Goal: Task Accomplishment & Management: Use online tool/utility

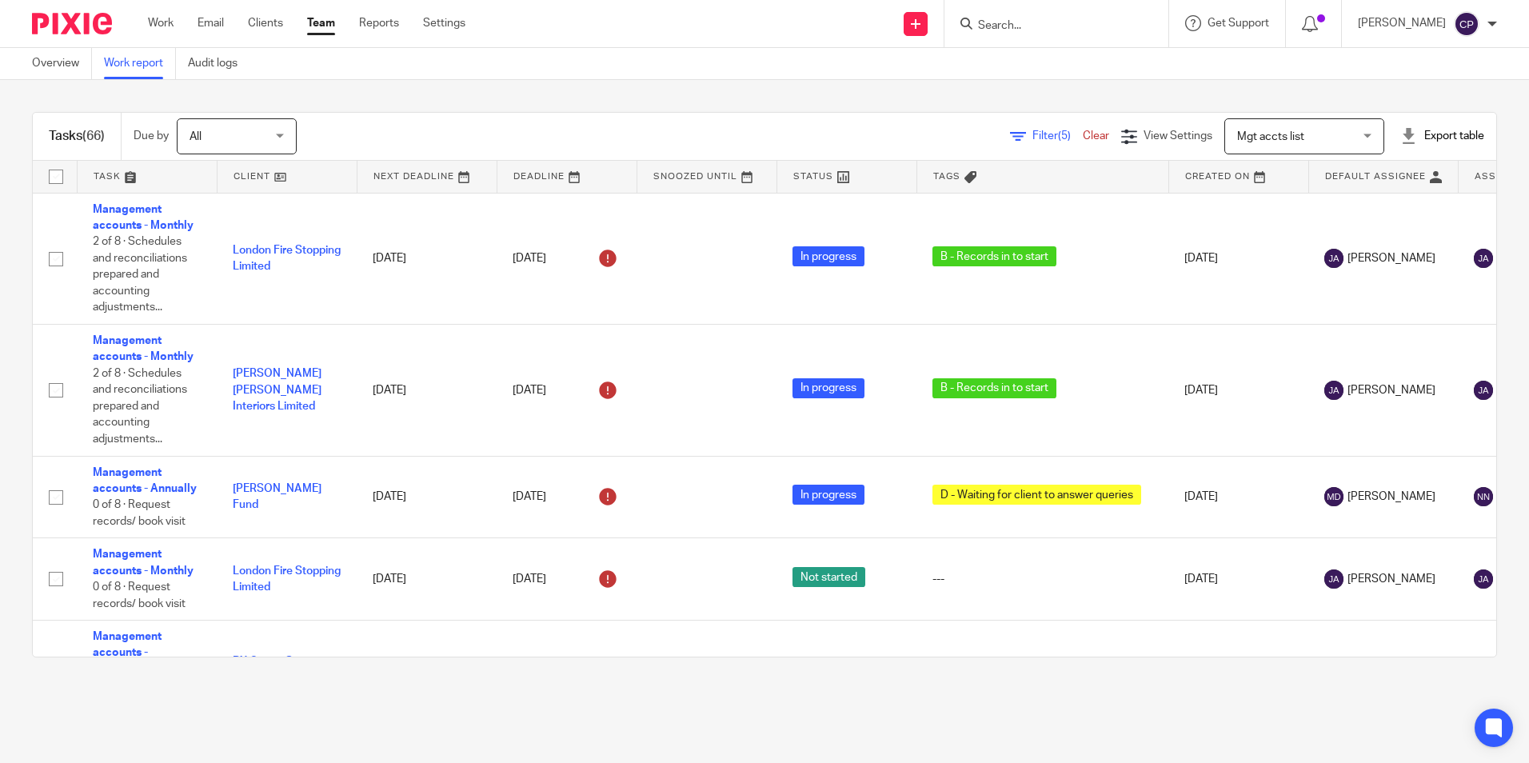
scroll to position [1280, 0]
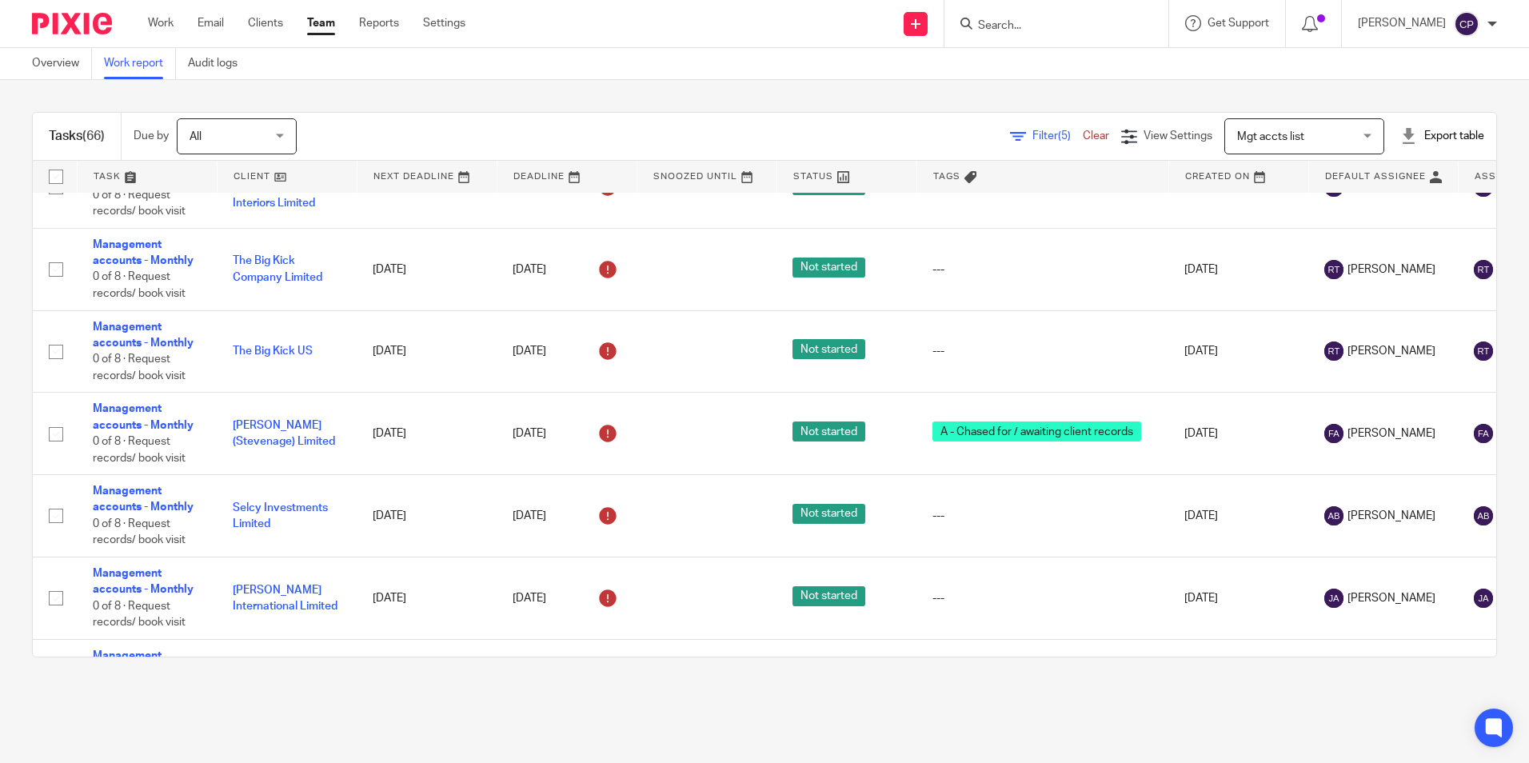
click at [1008, 30] on input "Search" at bounding box center [1049, 26] width 144 height 14
click at [1341, 134] on div "Mgt accts list Mgt accts list" at bounding box center [1305, 136] width 160 height 36
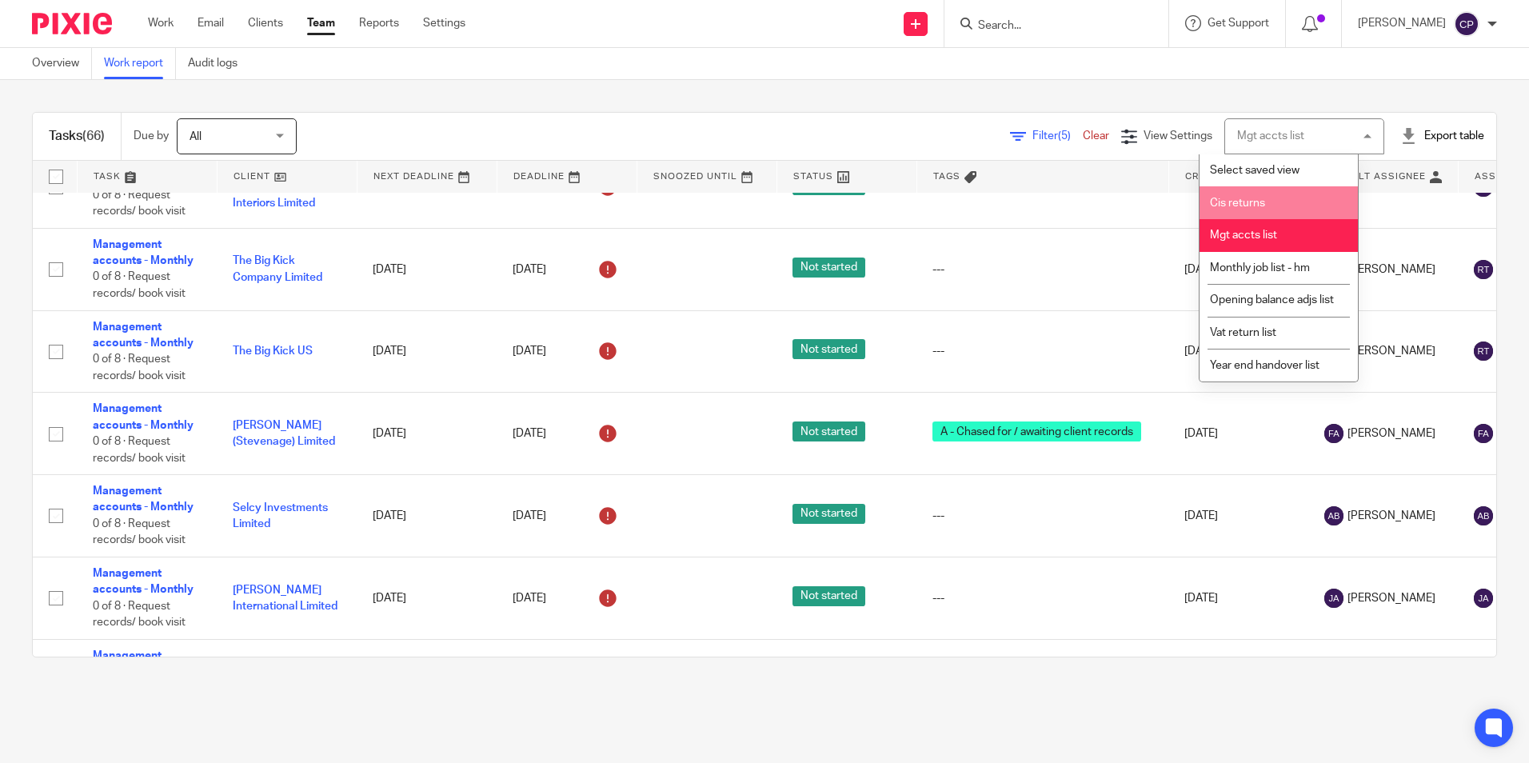
click at [1083, 134] on link "Clear" at bounding box center [1096, 135] width 26 height 11
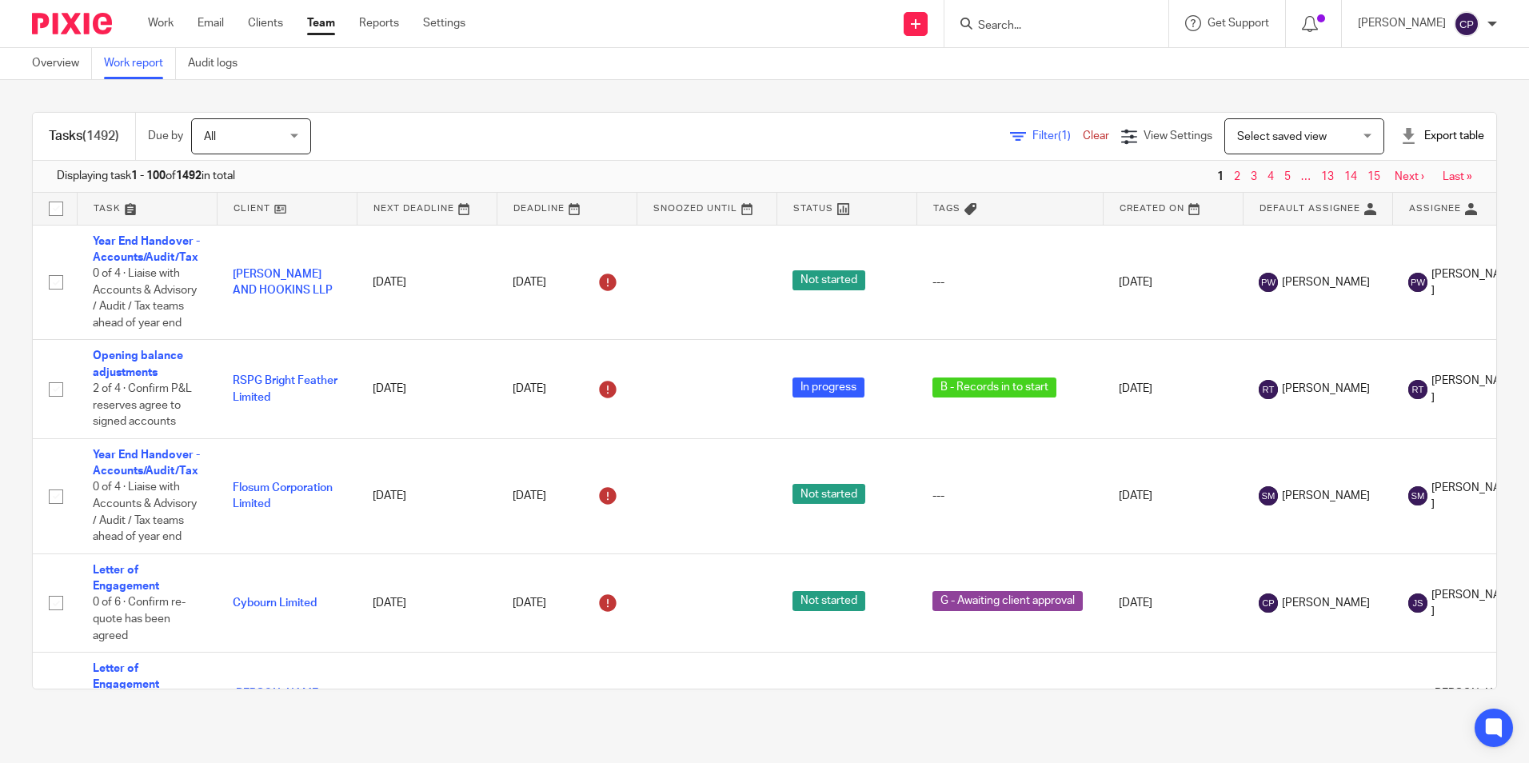
click at [1033, 130] on span "Filter (1)" at bounding box center [1058, 135] width 50 height 11
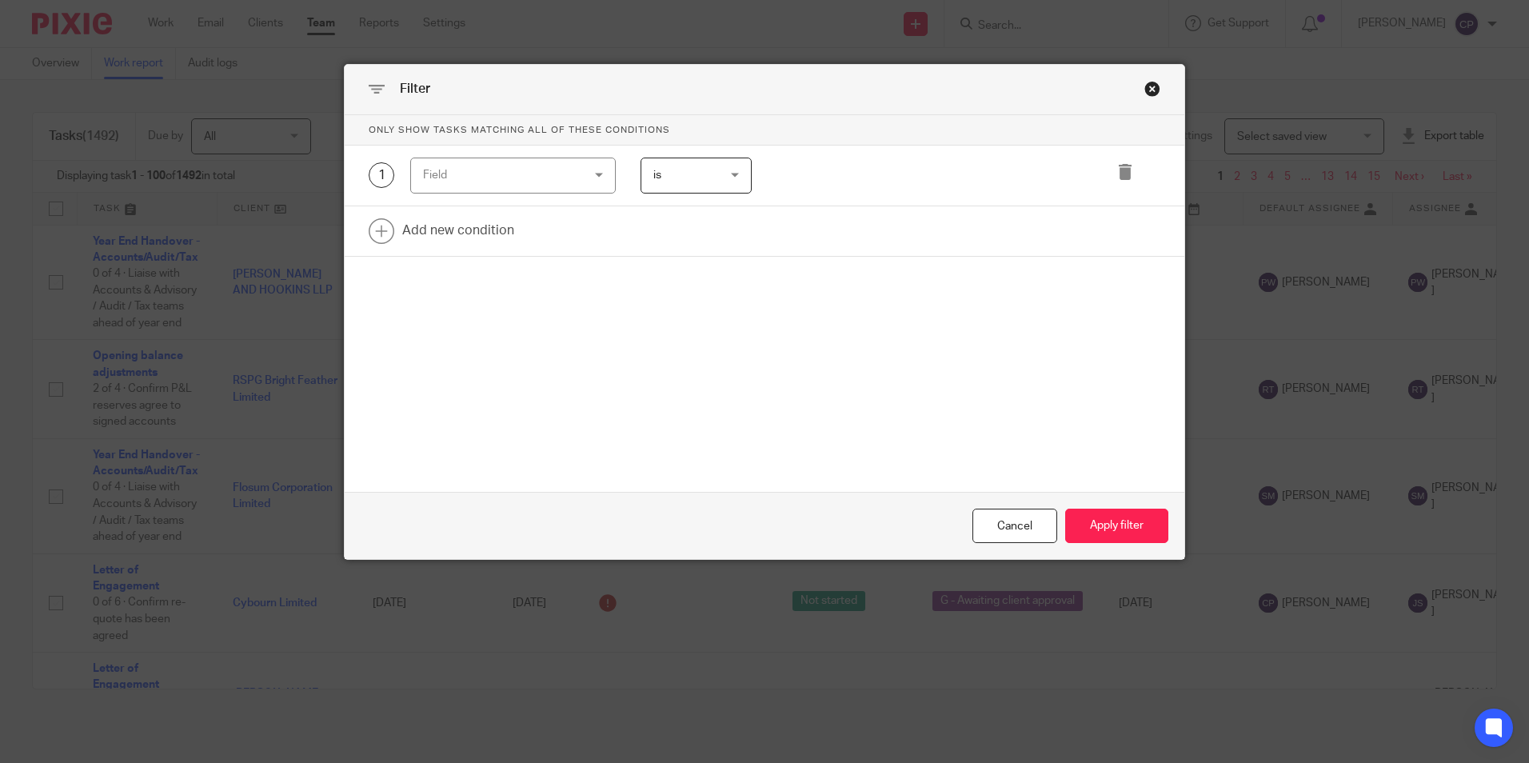
click at [589, 166] on div "Field" at bounding box center [513, 176] width 206 height 36
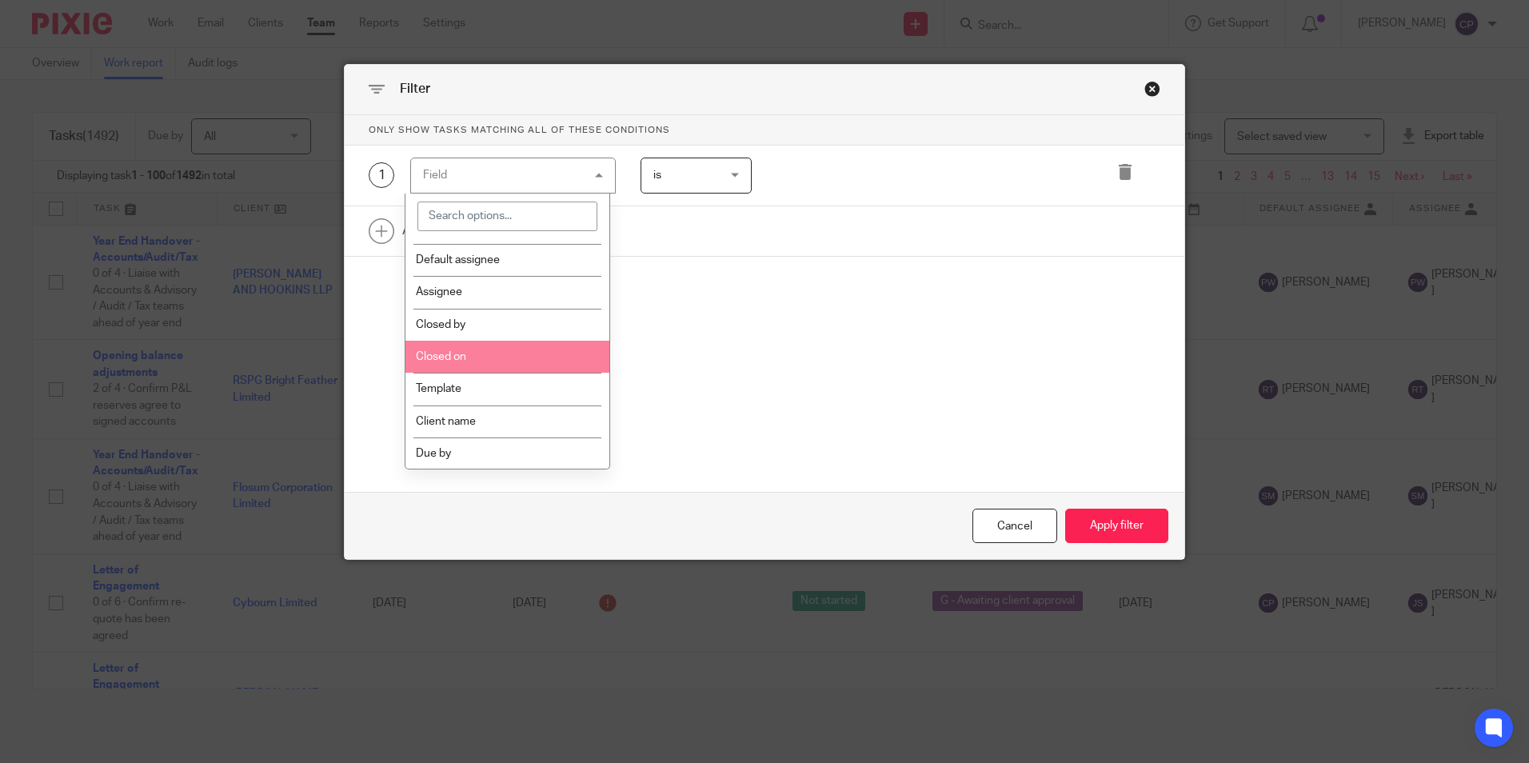
scroll to position [240, 0]
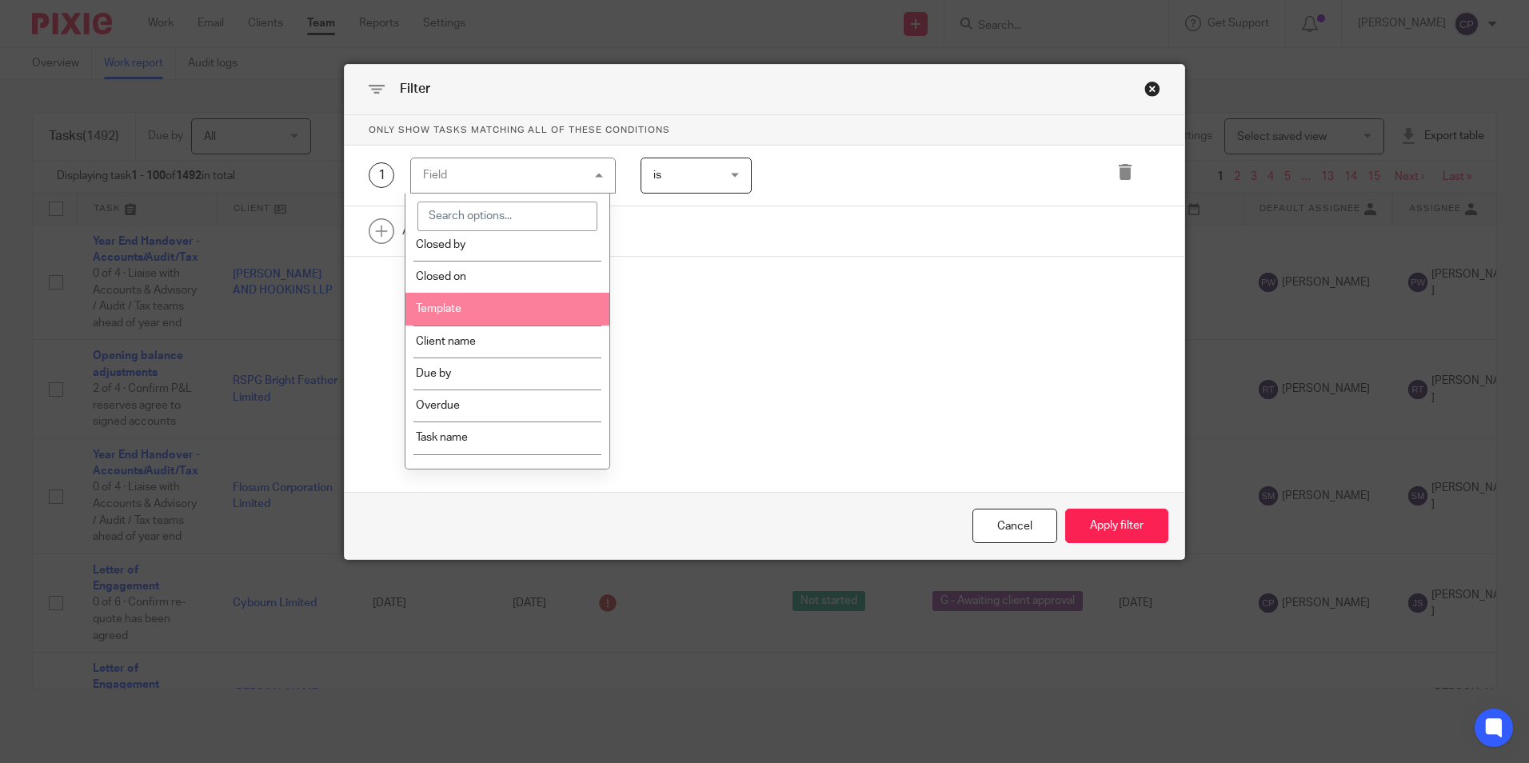
click at [468, 298] on li "Template" at bounding box center [508, 309] width 204 height 32
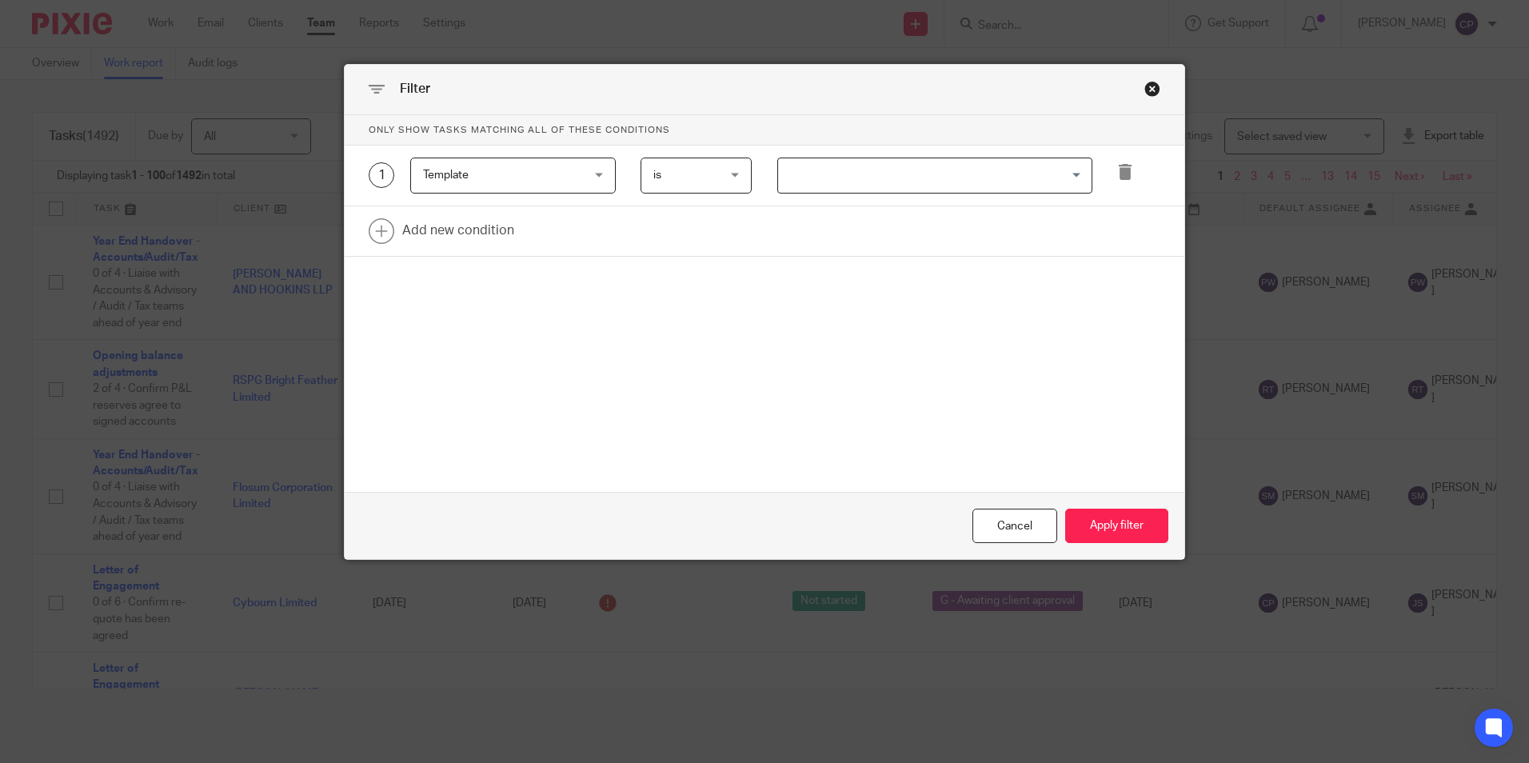
click at [865, 167] on input "Search for option" at bounding box center [931, 176] width 303 height 28
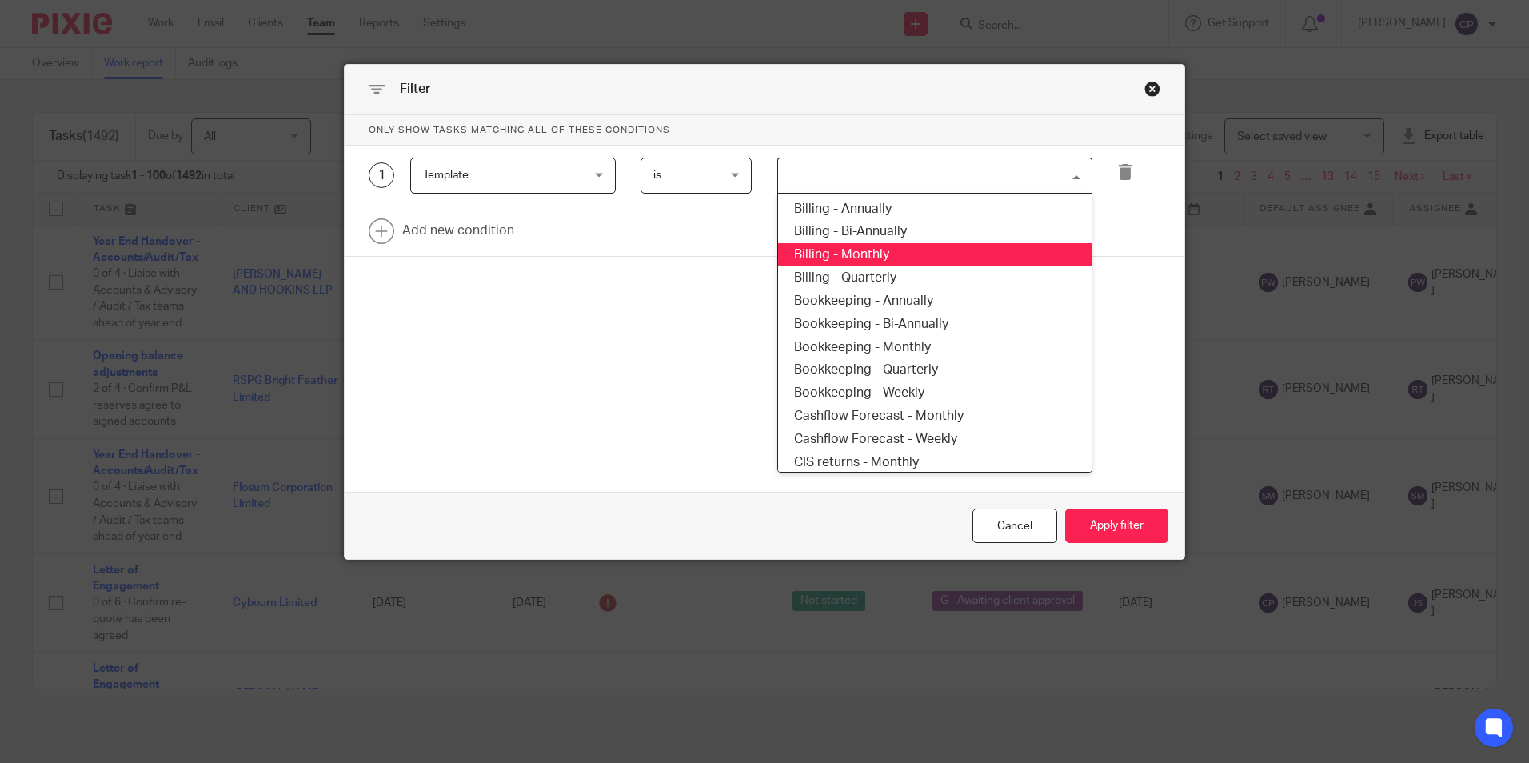
click at [855, 250] on li "Billing - Monthly" at bounding box center [935, 254] width 314 height 23
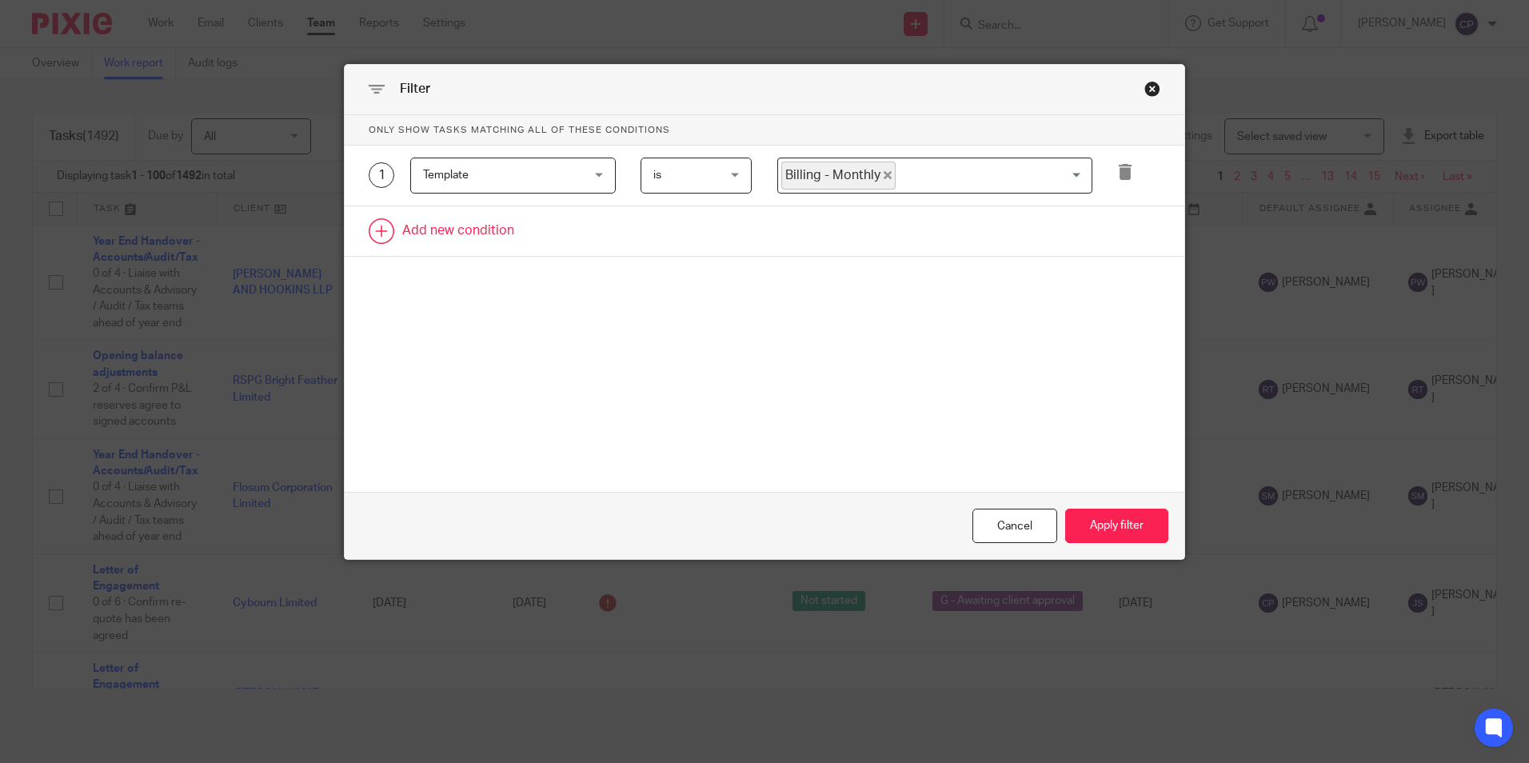
click at [454, 230] on link at bounding box center [765, 231] width 840 height 50
click at [599, 238] on div "Field" at bounding box center [513, 236] width 206 height 36
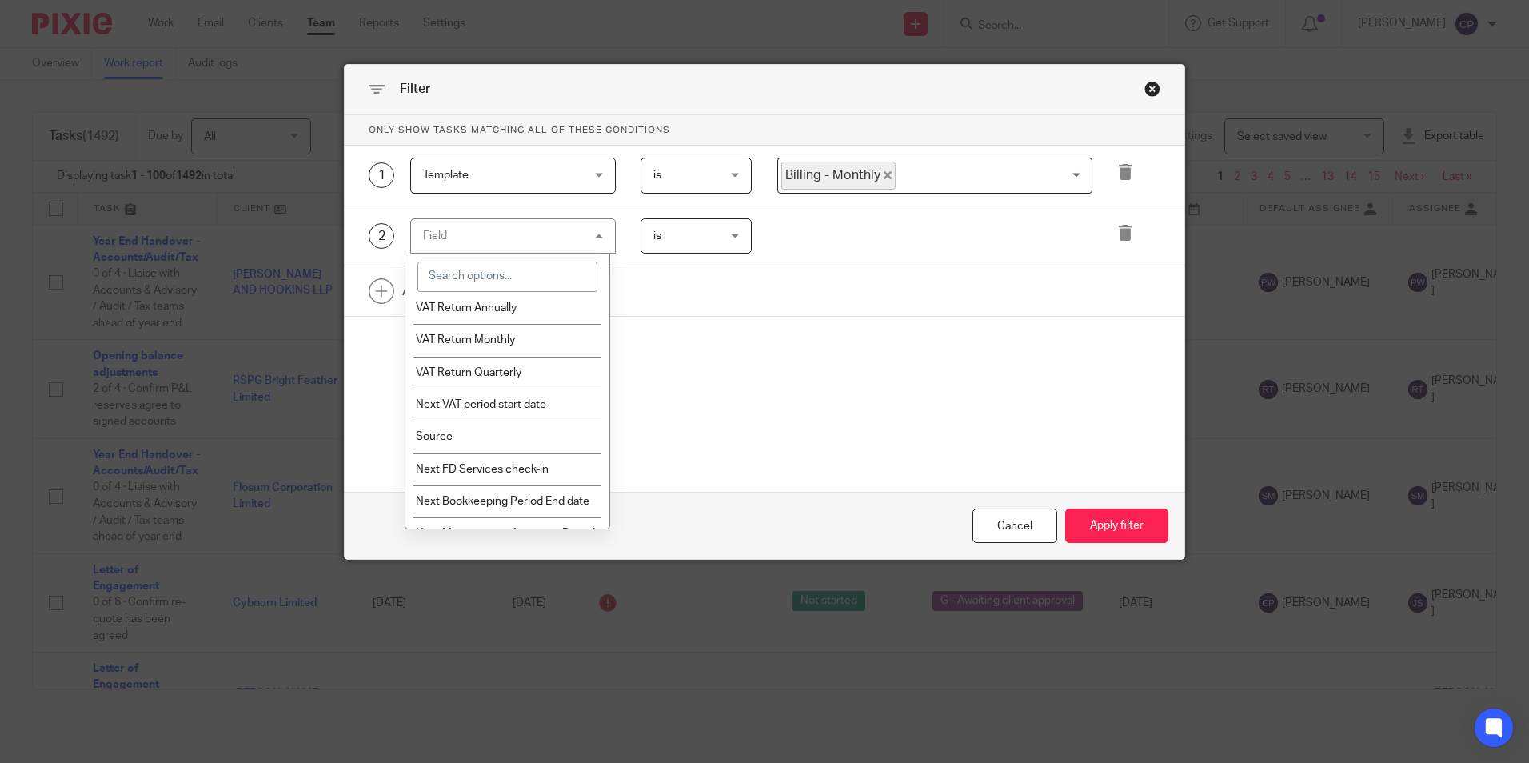
scroll to position [1890, 0]
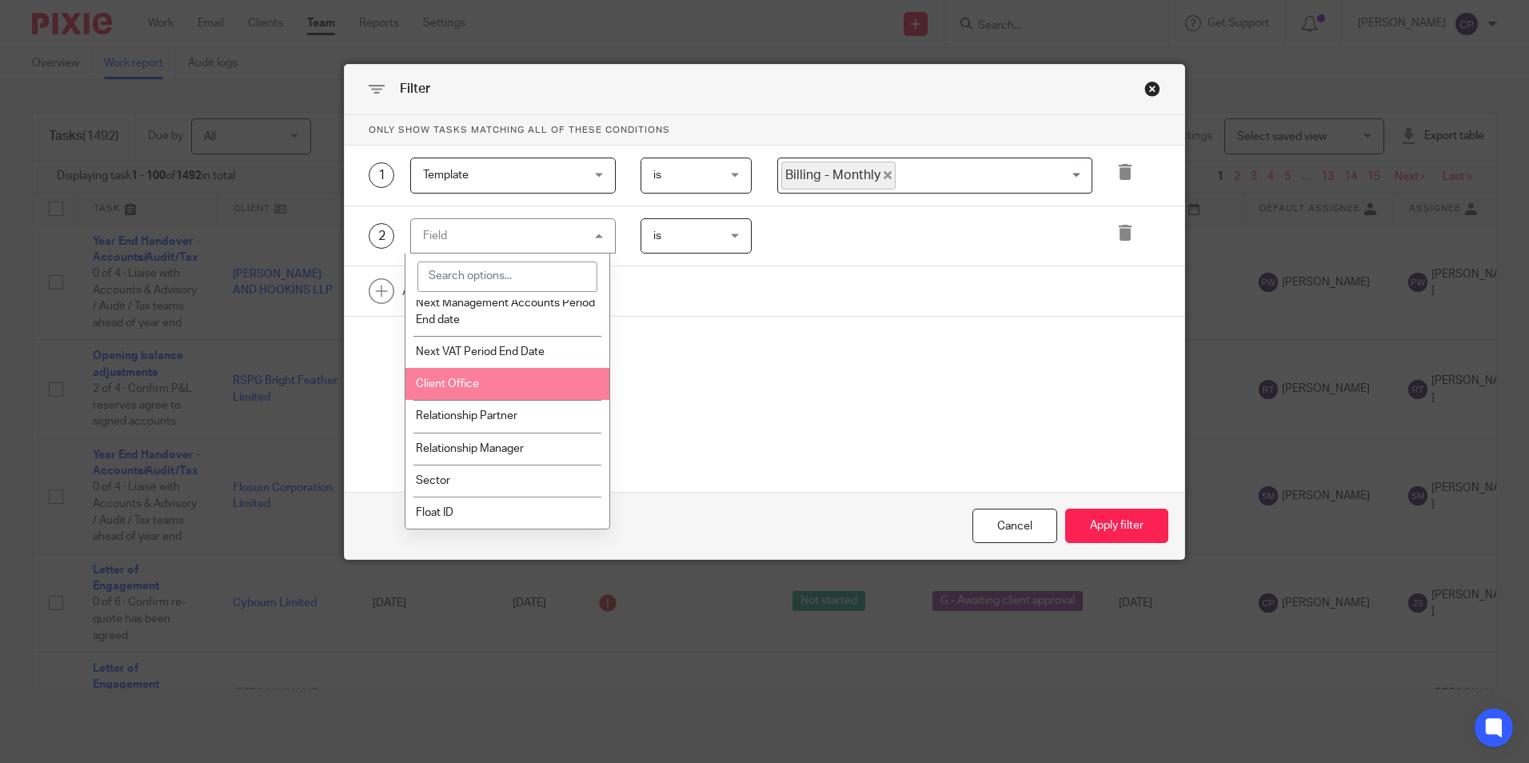
click at [501, 385] on li "Client Office" at bounding box center [508, 384] width 204 height 32
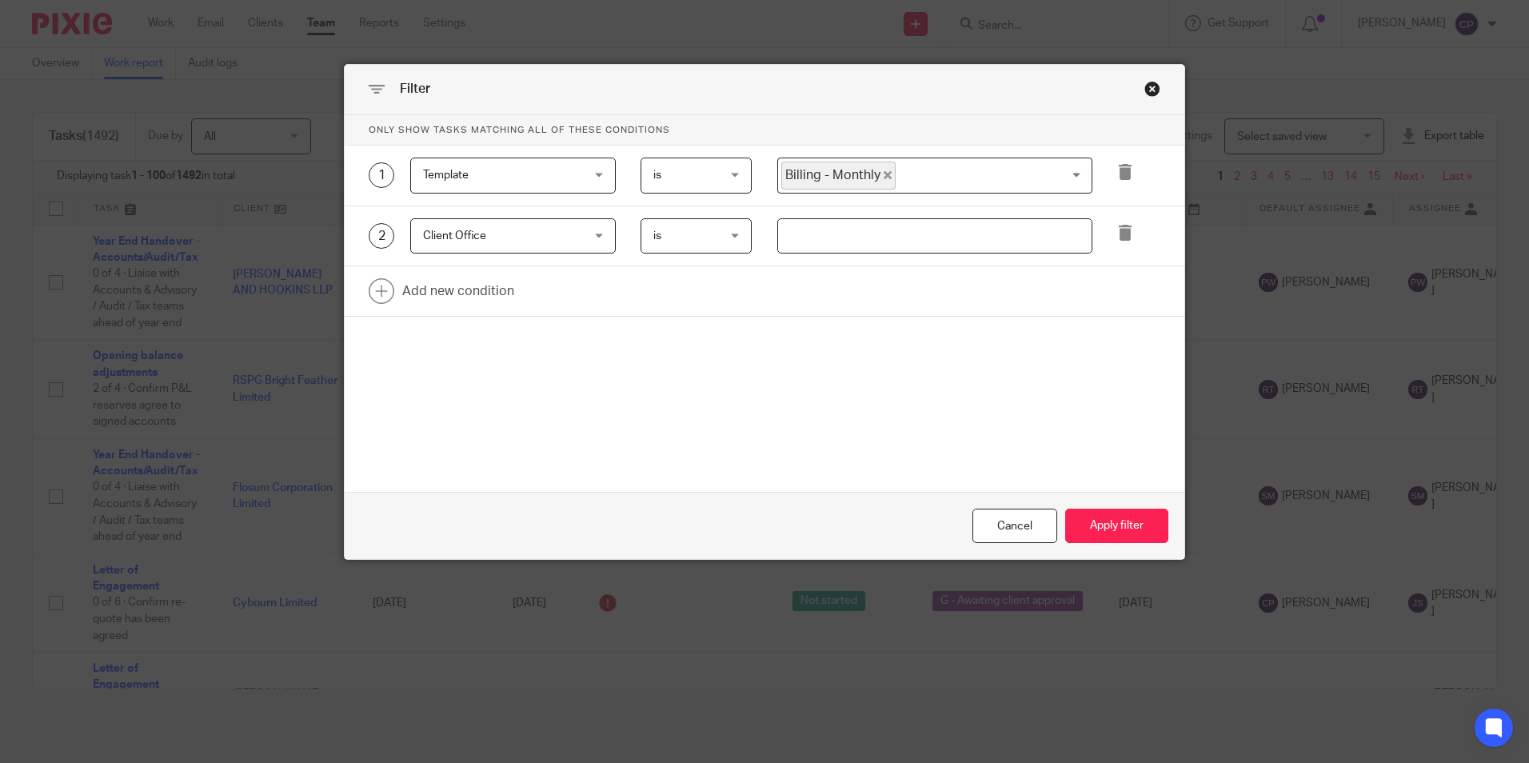
click at [829, 245] on input "text" at bounding box center [934, 236] width 315 height 36
type input "Stevenage"
click at [1115, 530] on button "Apply filter" at bounding box center [1116, 526] width 103 height 34
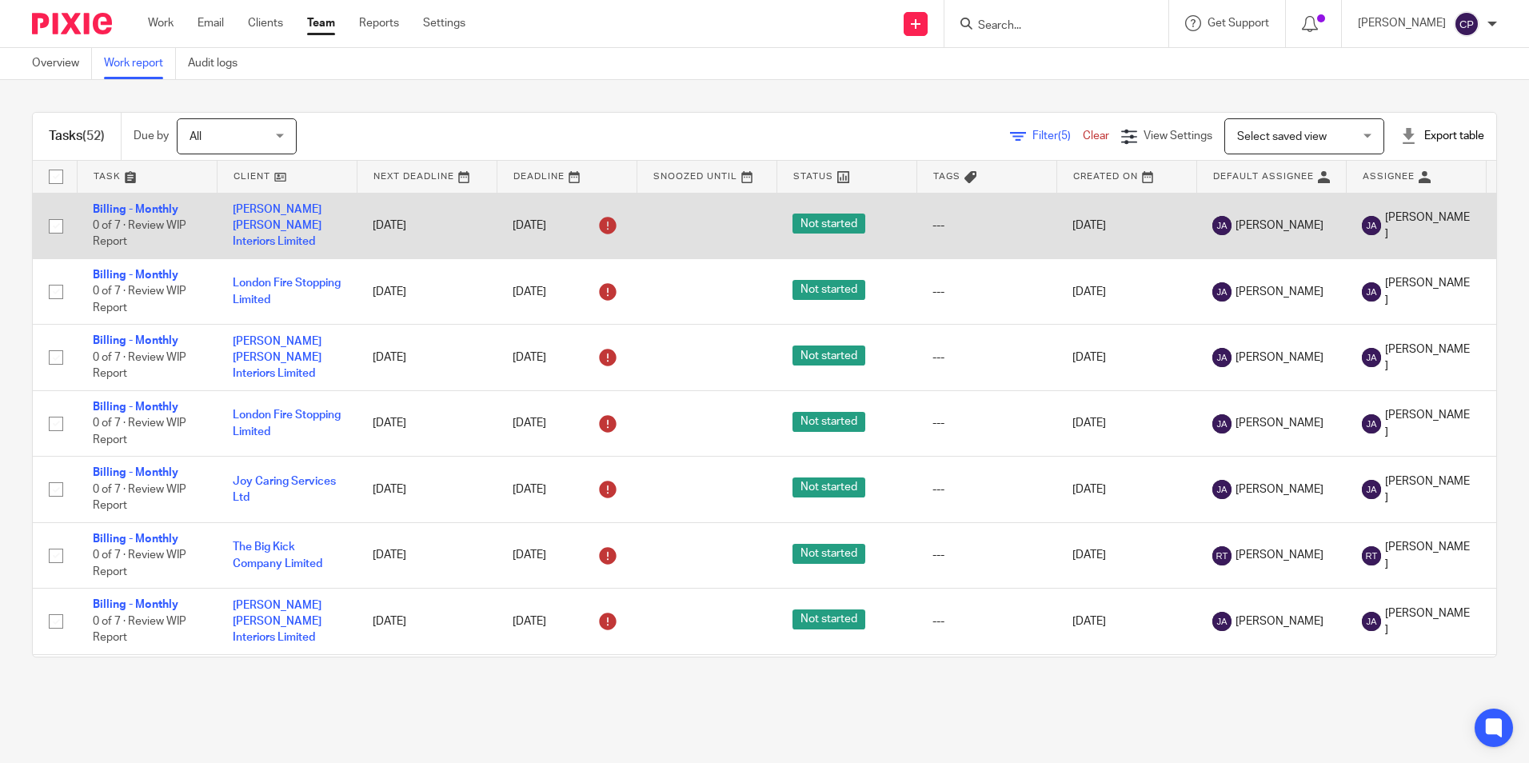
click at [53, 226] on input "checkbox" at bounding box center [56, 226] width 30 height 30
checkbox input "true"
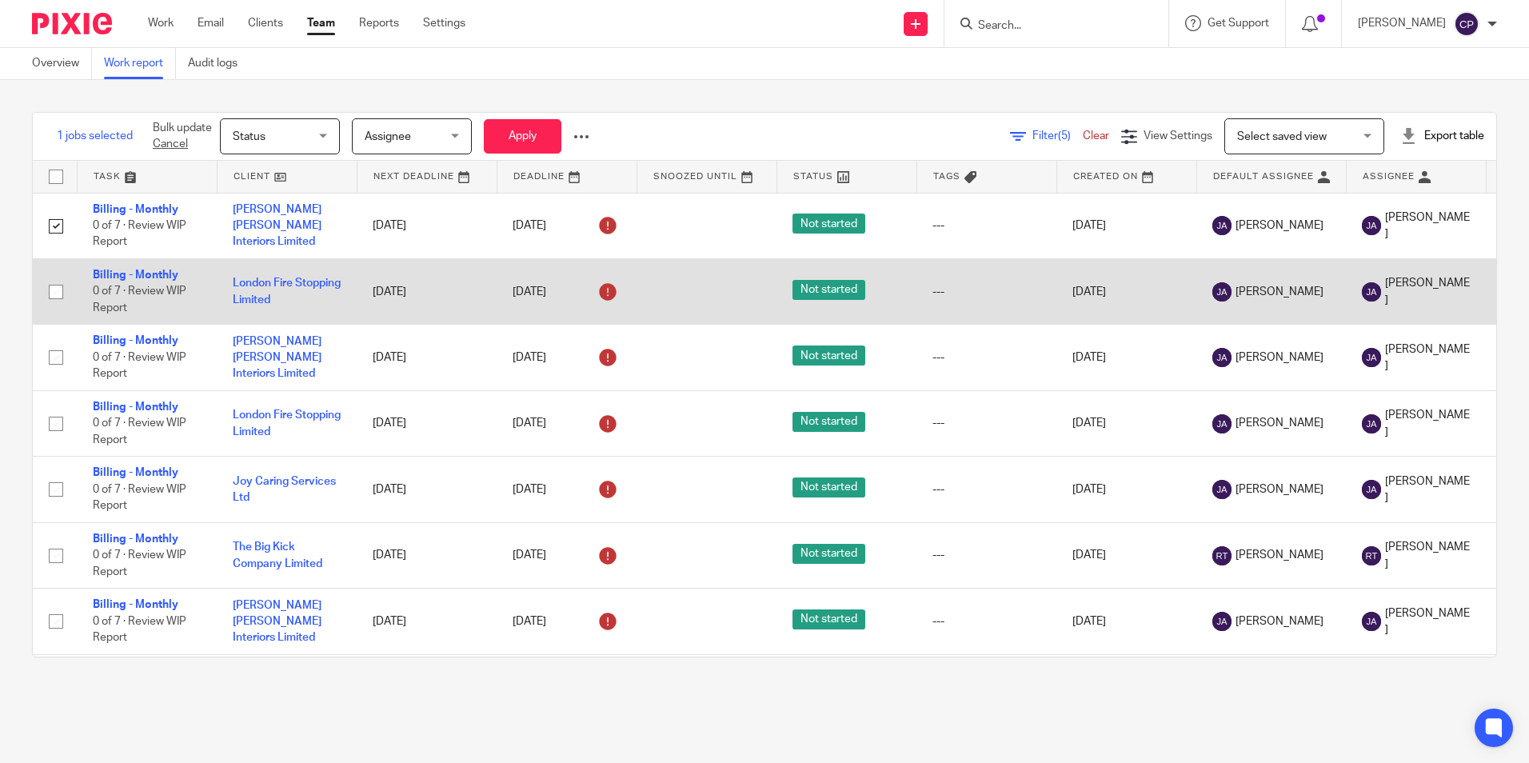
click at [53, 293] on input "checkbox" at bounding box center [56, 292] width 30 height 30
checkbox input "true"
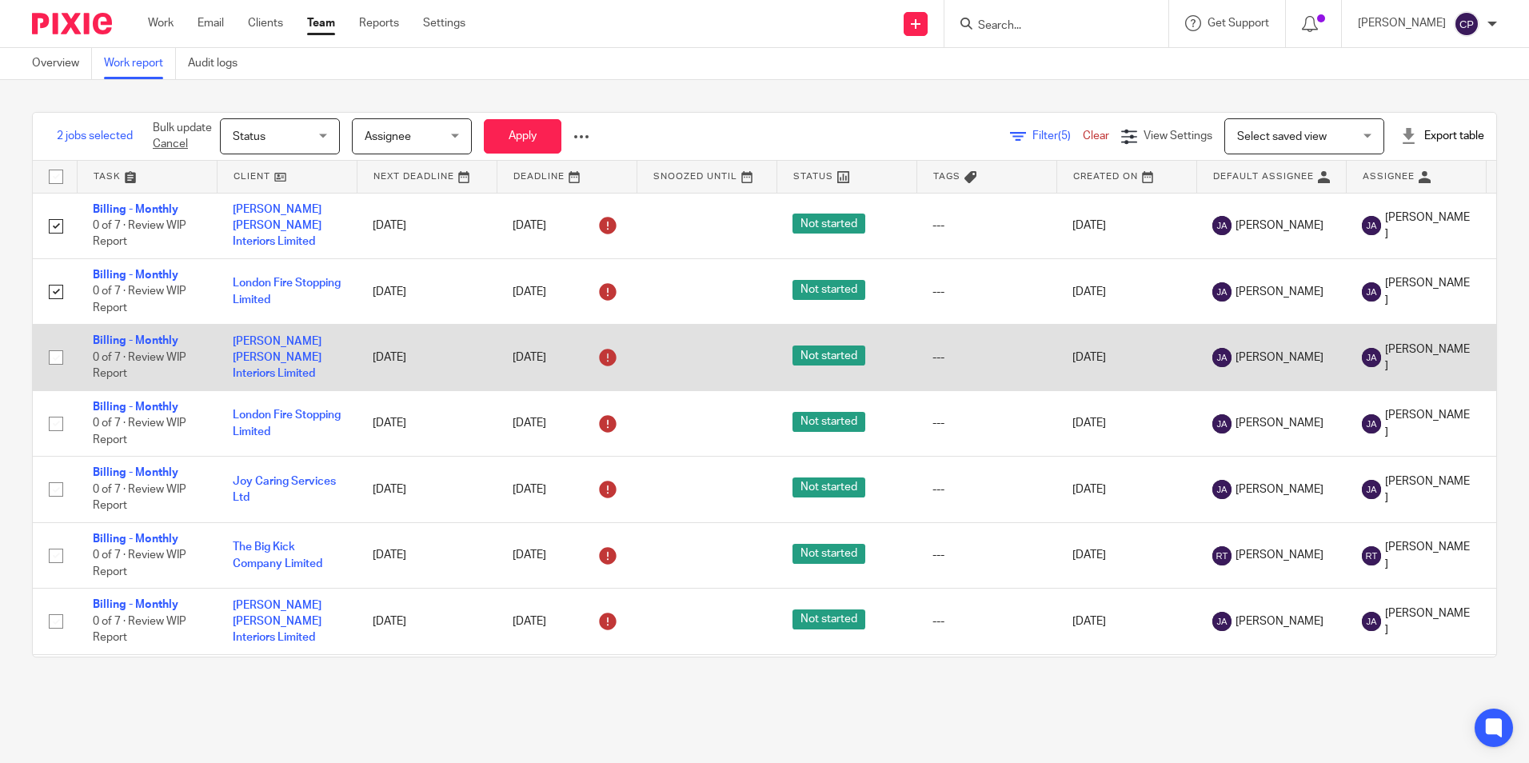
click at [61, 354] on input "checkbox" at bounding box center [56, 357] width 30 height 30
checkbox input "true"
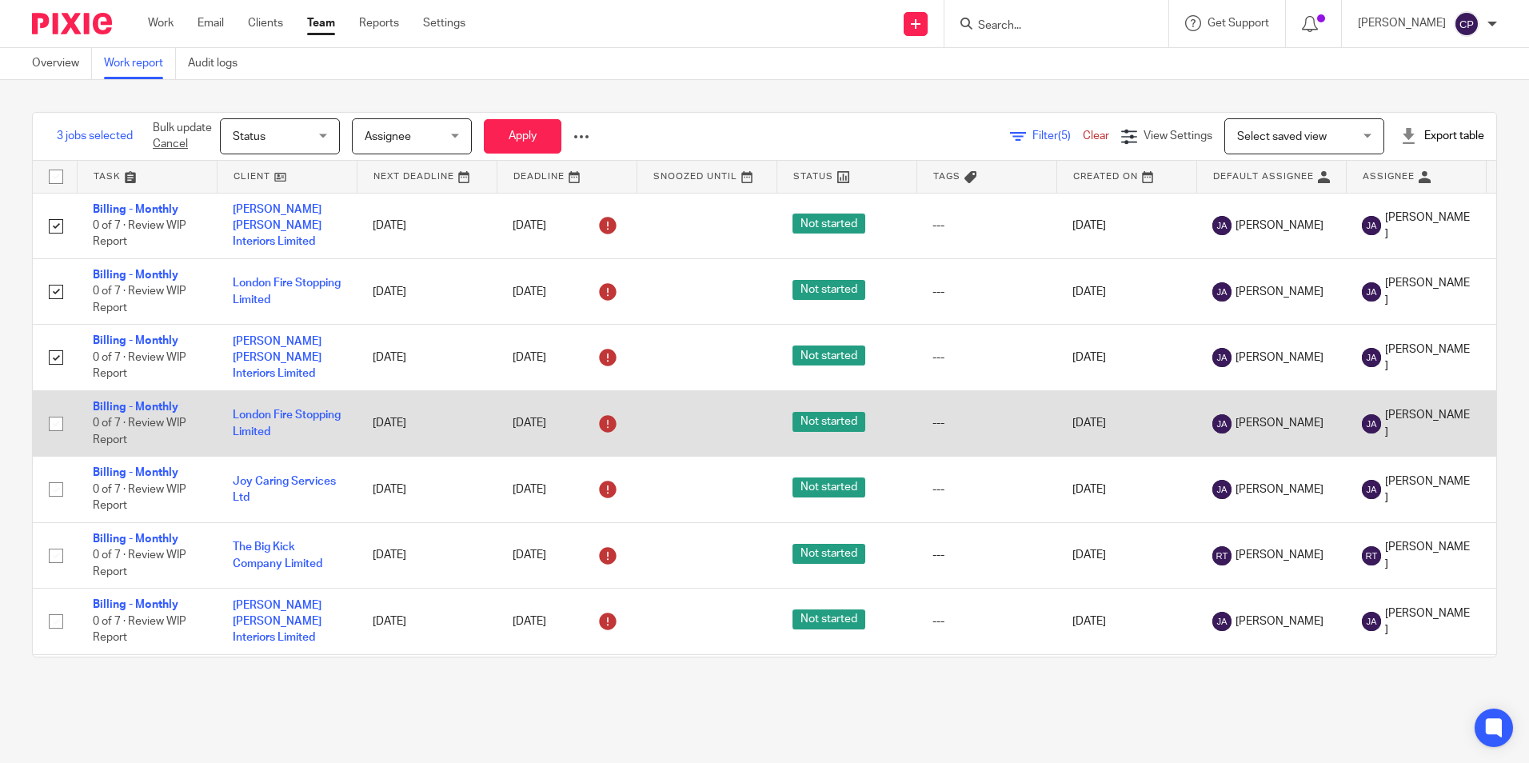
click at [58, 426] on input "checkbox" at bounding box center [56, 424] width 30 height 30
checkbox input "true"
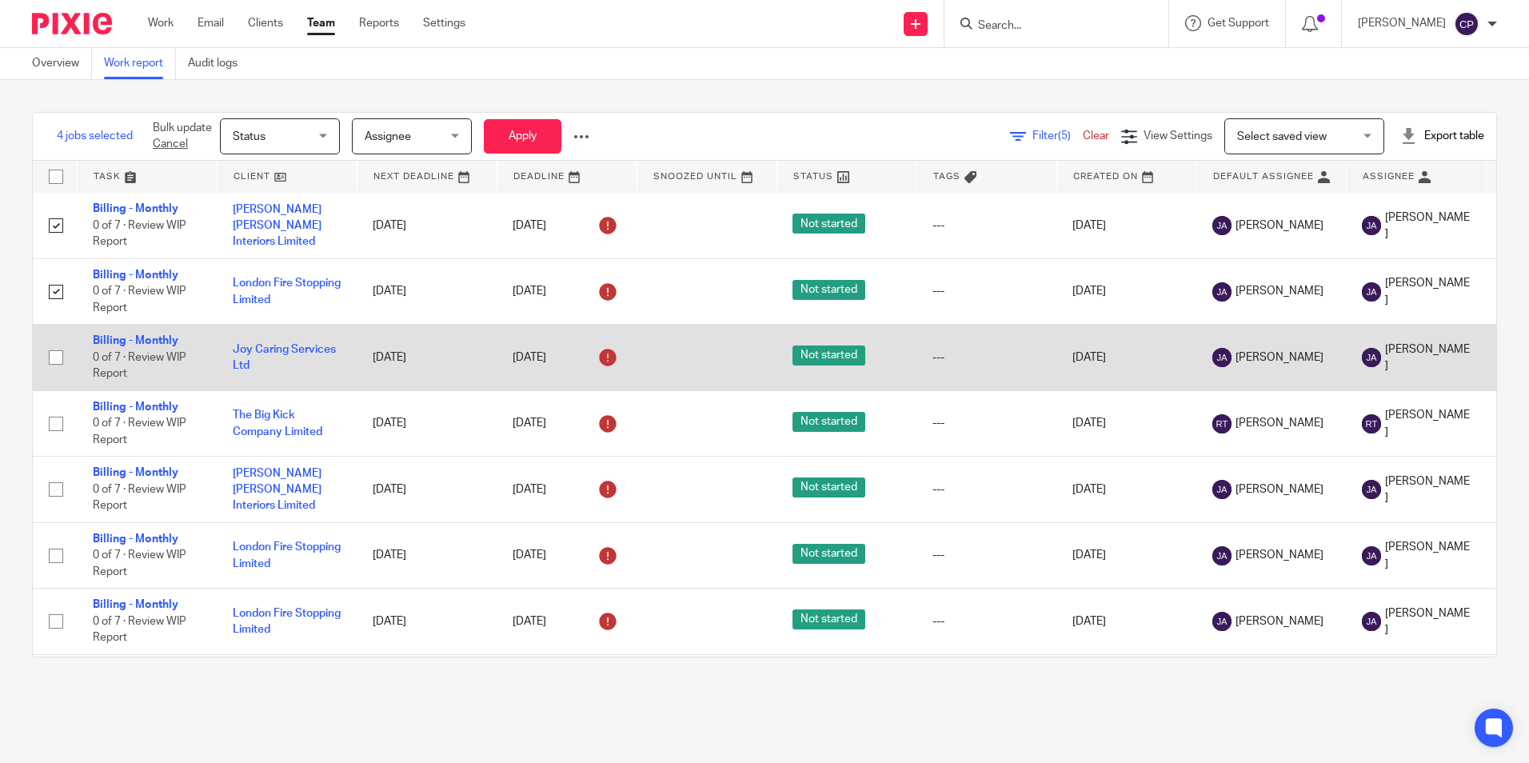
scroll to position [160, 0]
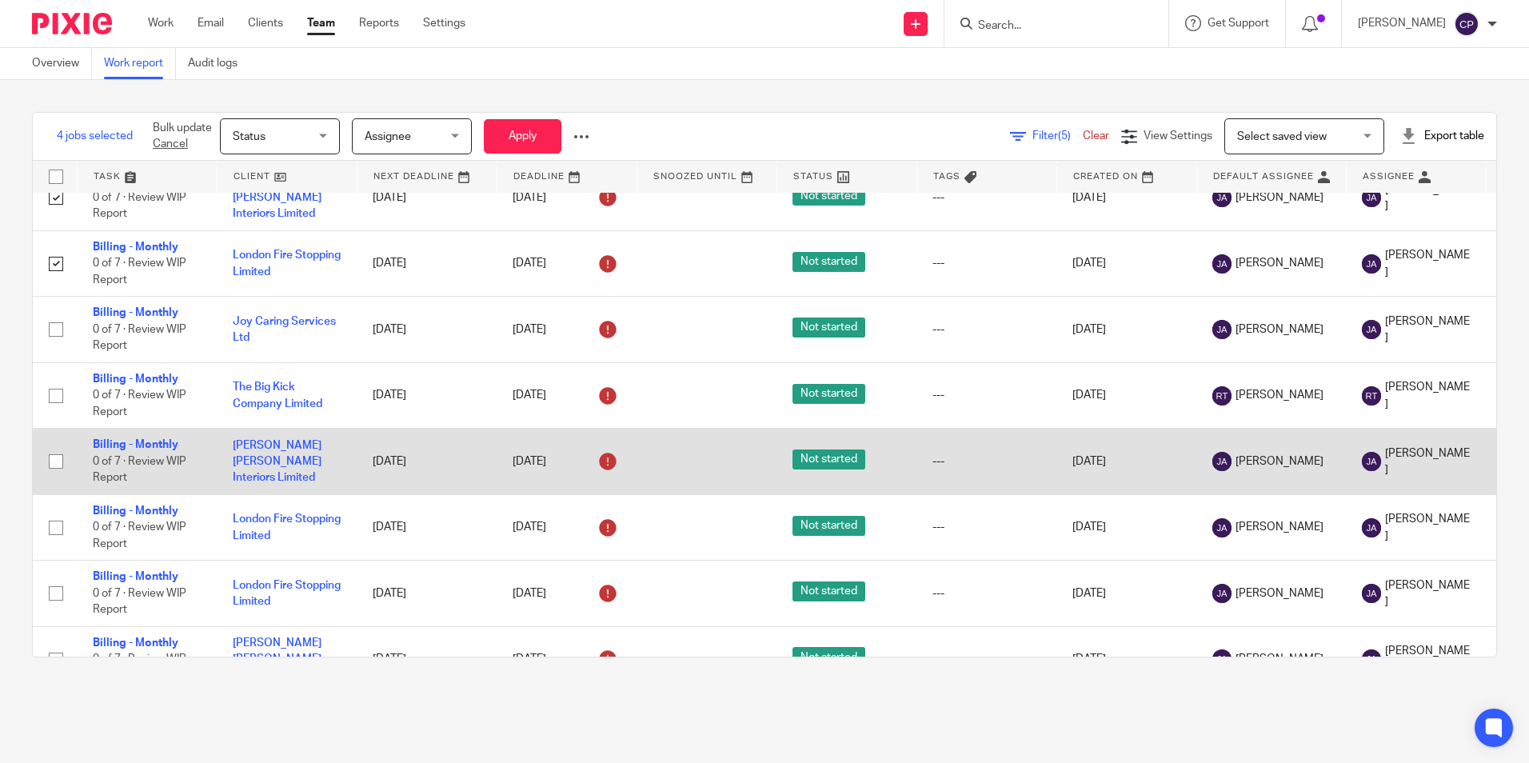
click at [57, 468] on input "checkbox" at bounding box center [56, 461] width 30 height 30
checkbox input "true"
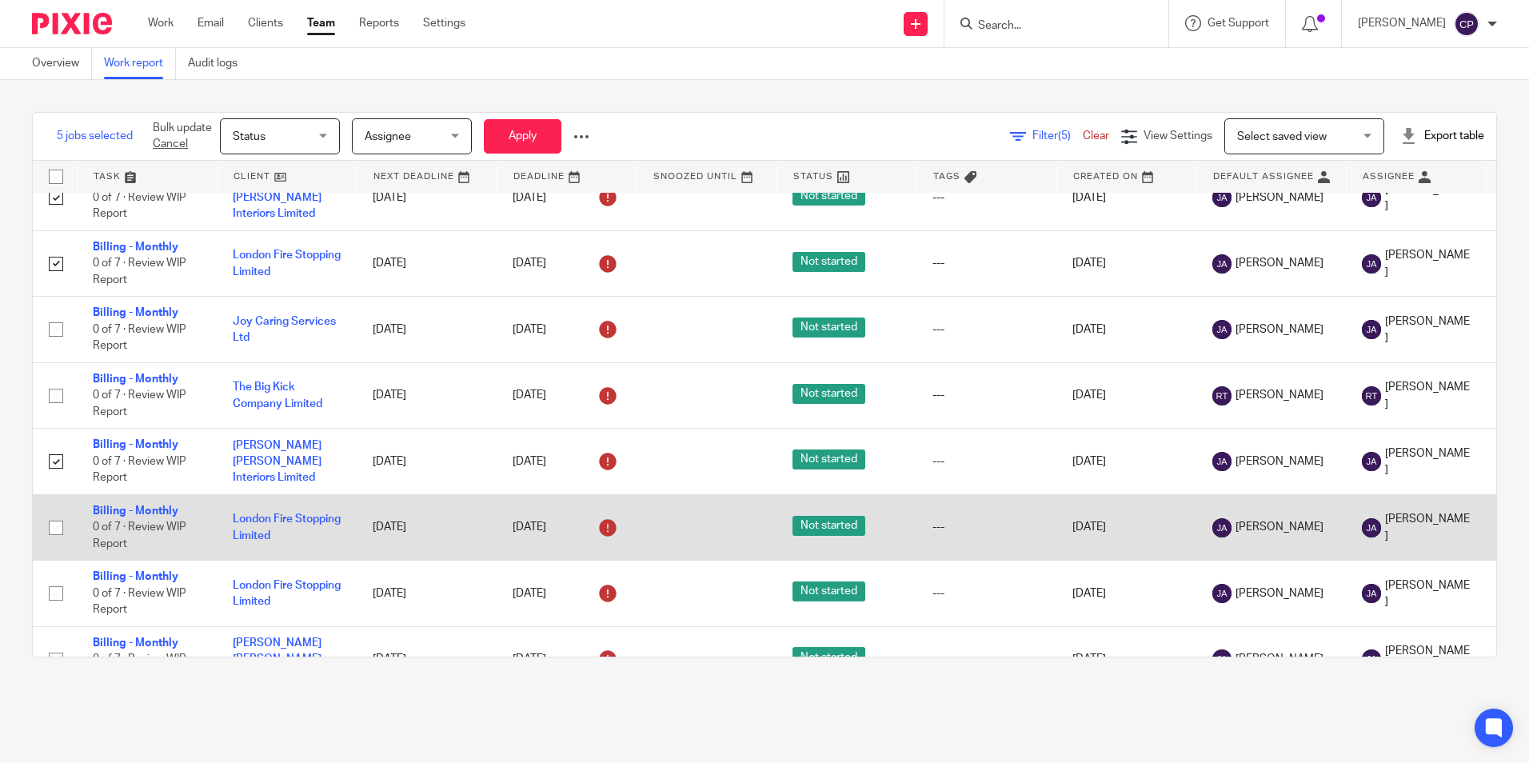
click at [55, 527] on input "checkbox" at bounding box center [56, 528] width 30 height 30
checkbox input "true"
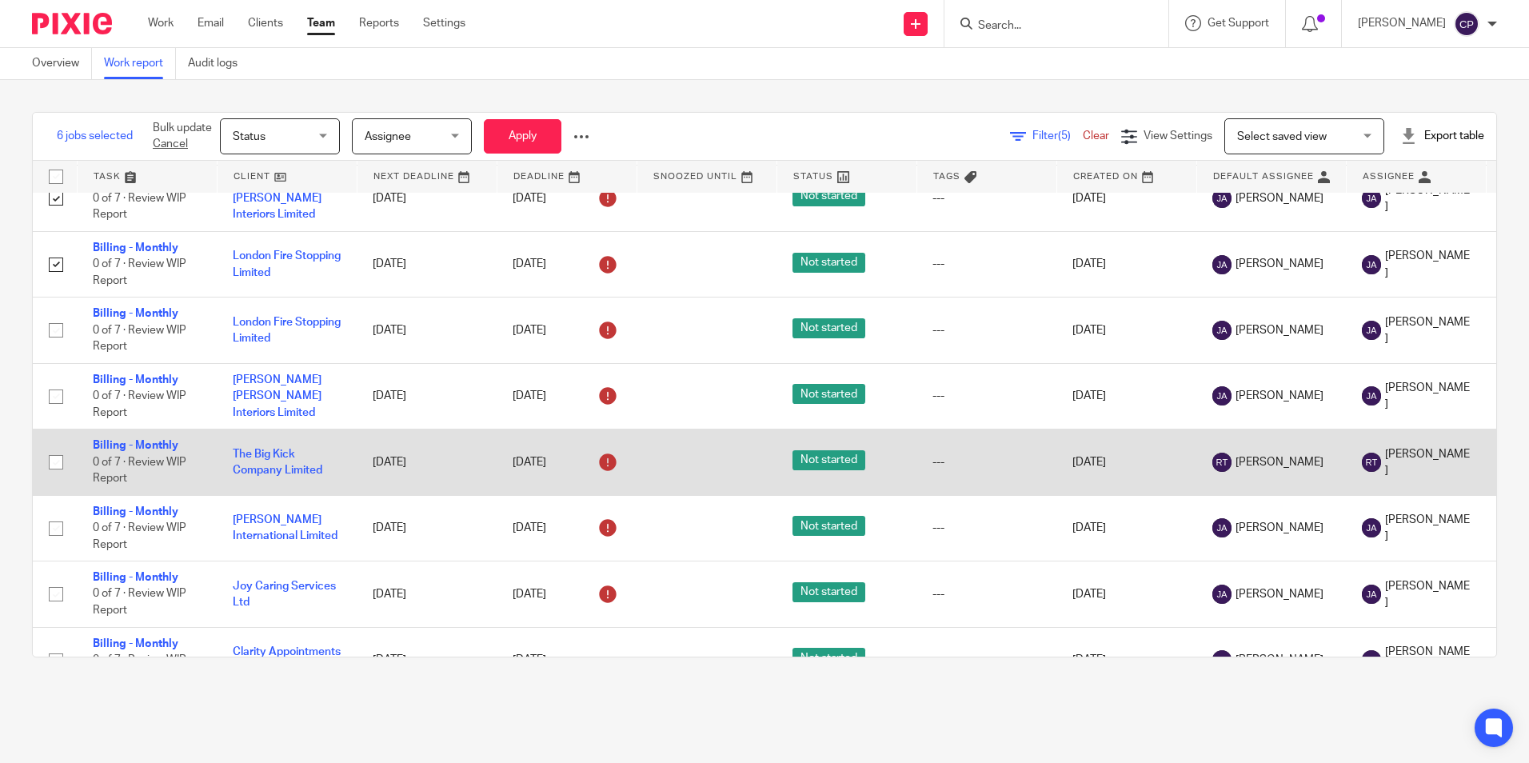
scroll to position [400, 0]
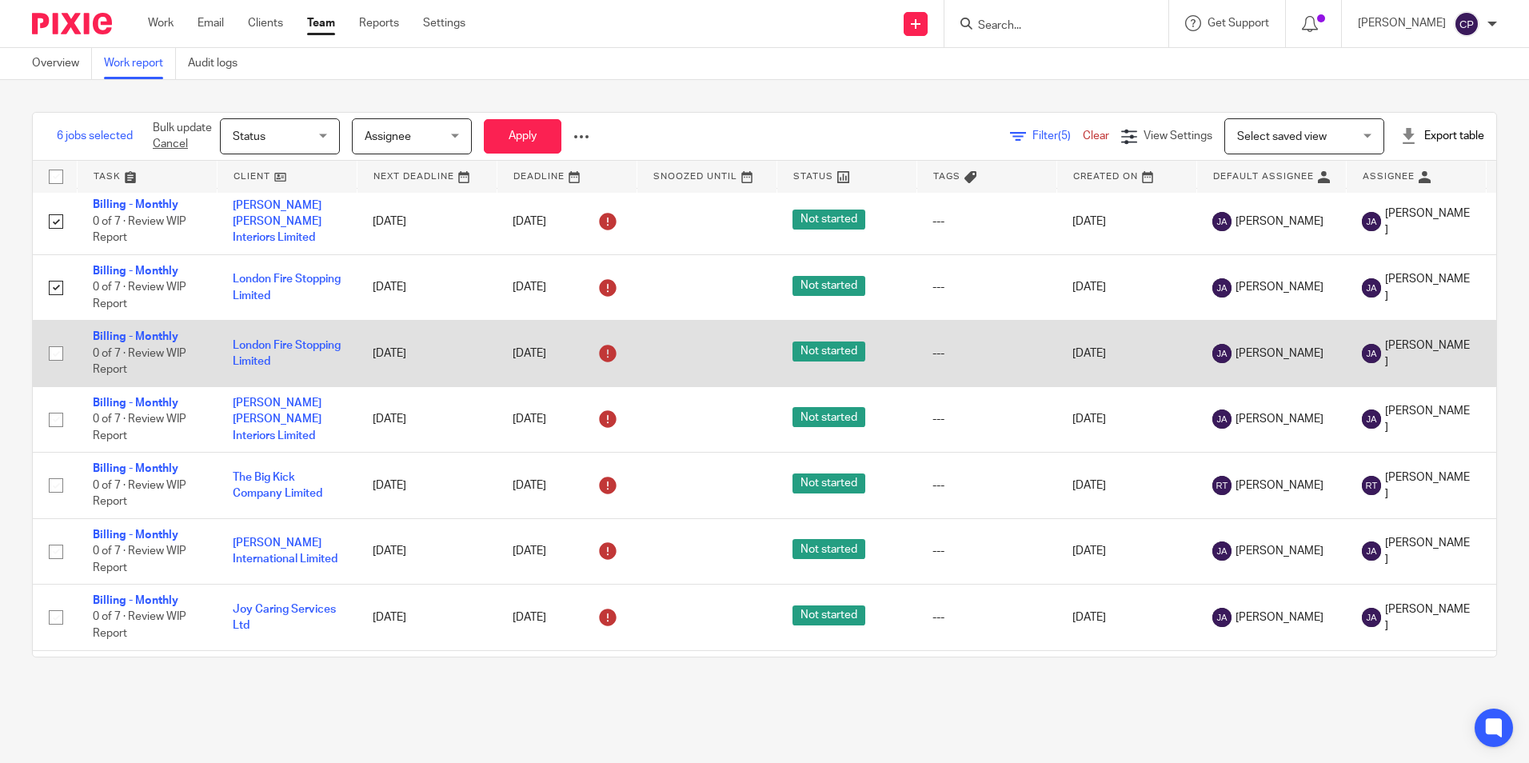
click at [52, 355] on input "checkbox" at bounding box center [56, 353] width 30 height 30
checkbox input "true"
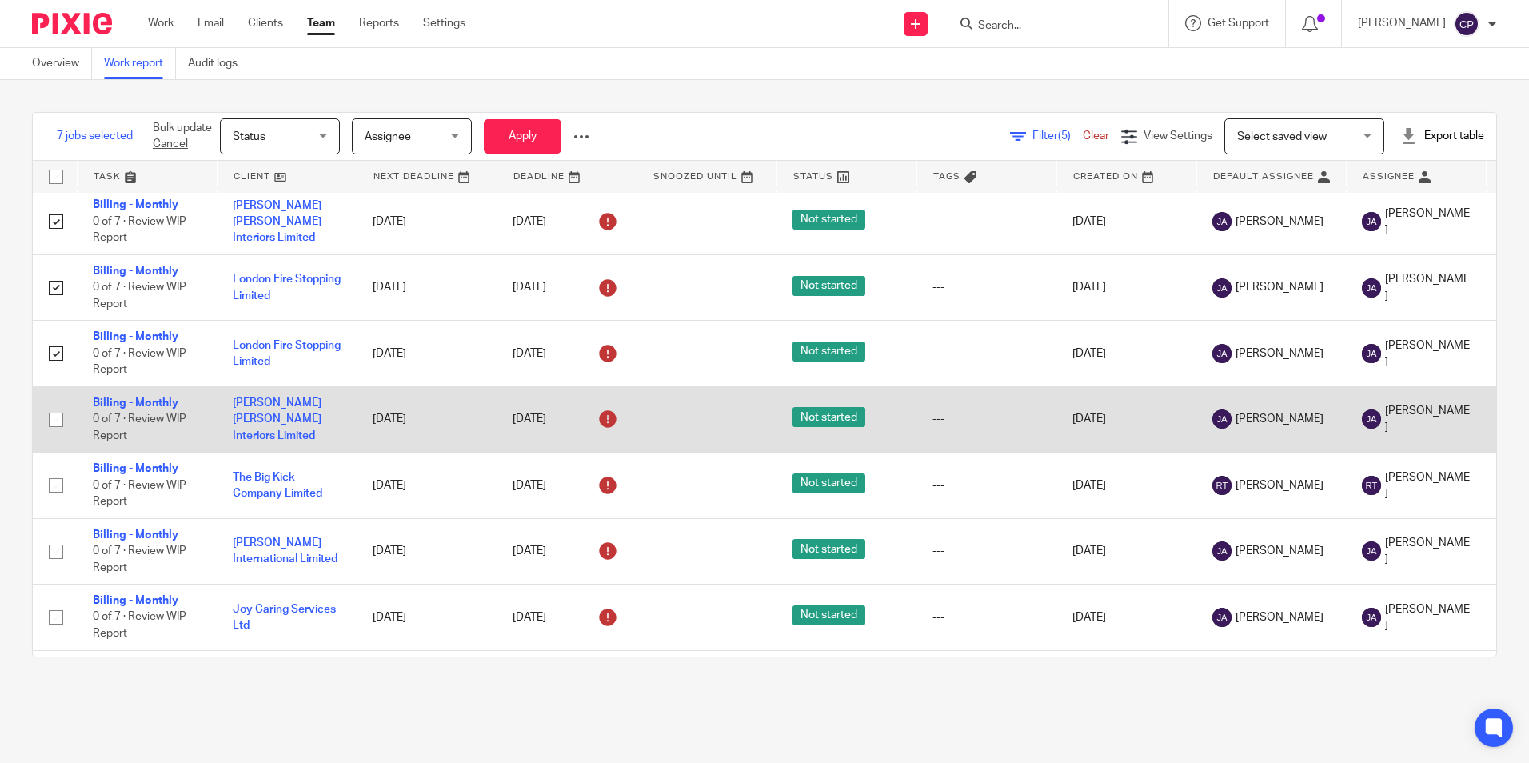
click at [53, 425] on input "checkbox" at bounding box center [56, 420] width 30 height 30
checkbox input "true"
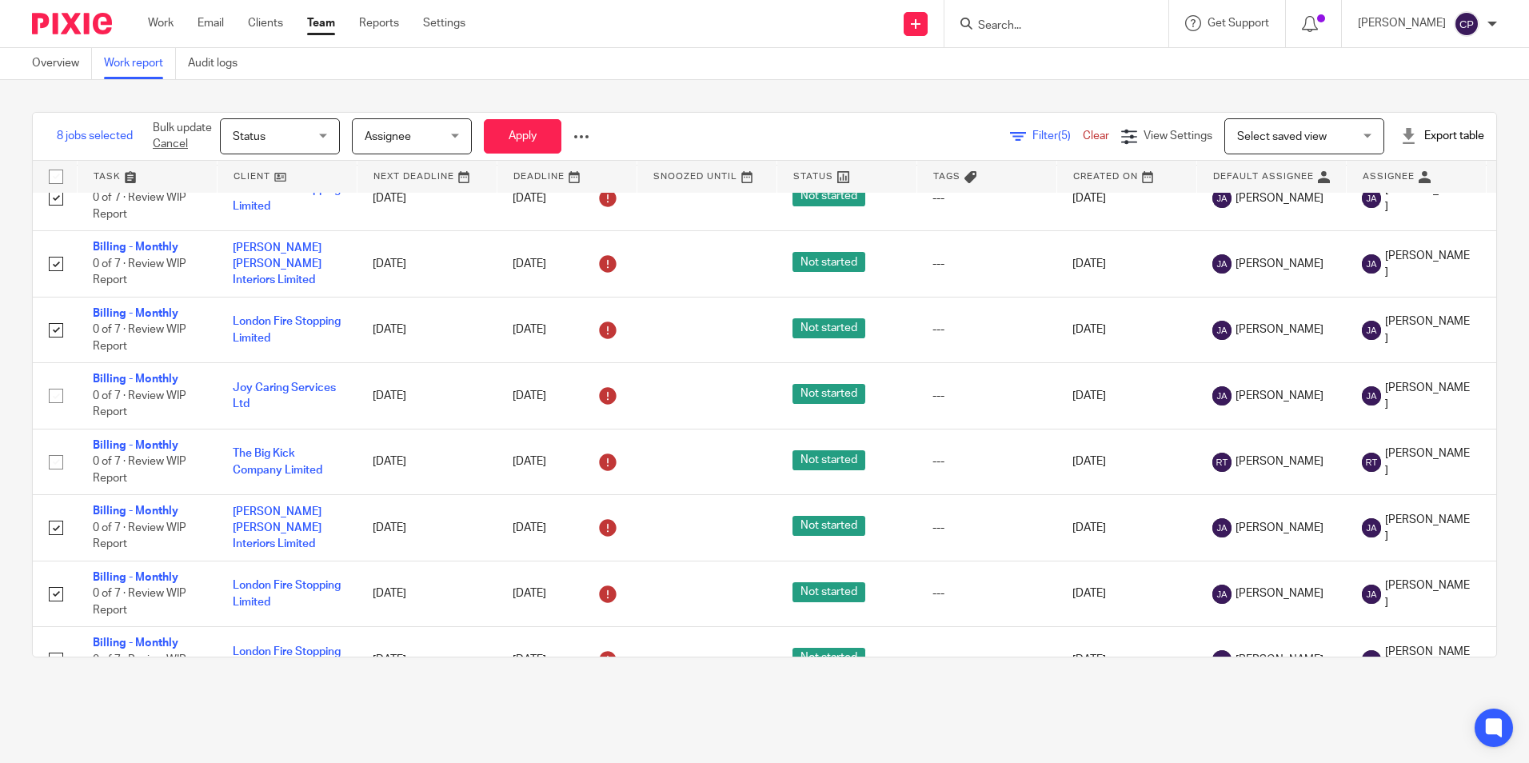
scroll to position [0, 0]
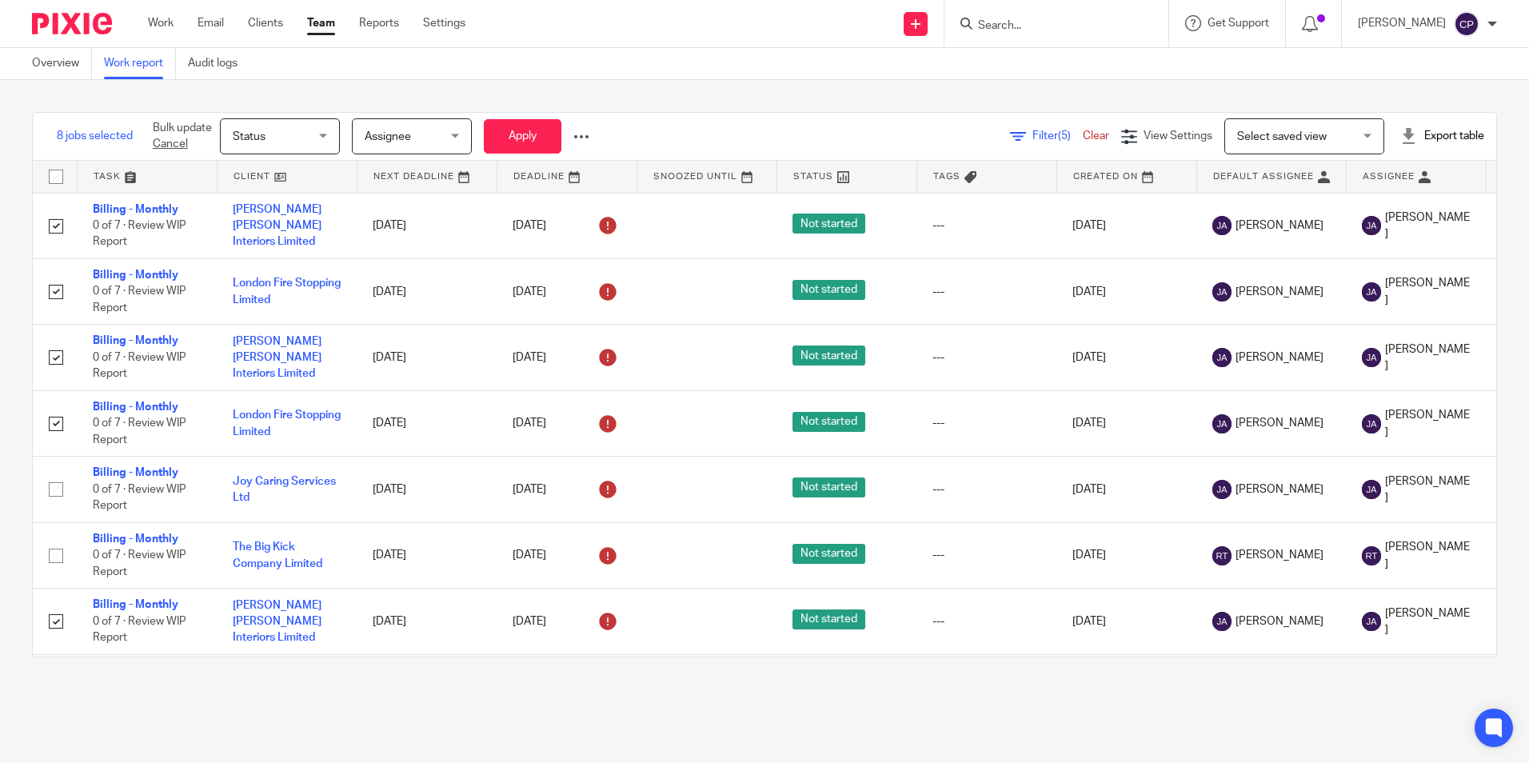
click at [187, 122] on p "Bulk update Cancel" at bounding box center [182, 136] width 59 height 33
click at [323, 146] on div "Status Status" at bounding box center [280, 136] width 120 height 36
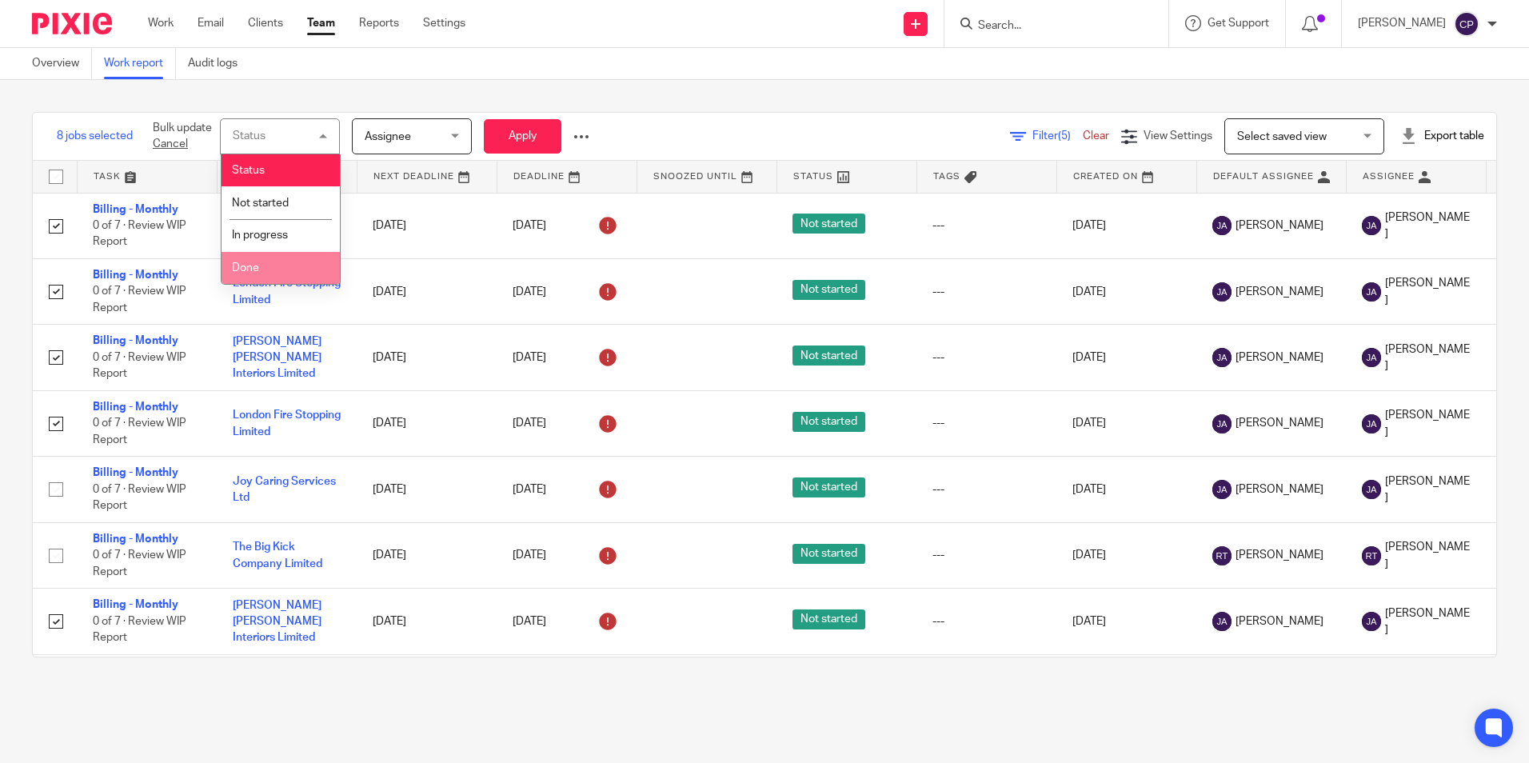
click at [267, 265] on li "Done" at bounding box center [281, 268] width 118 height 33
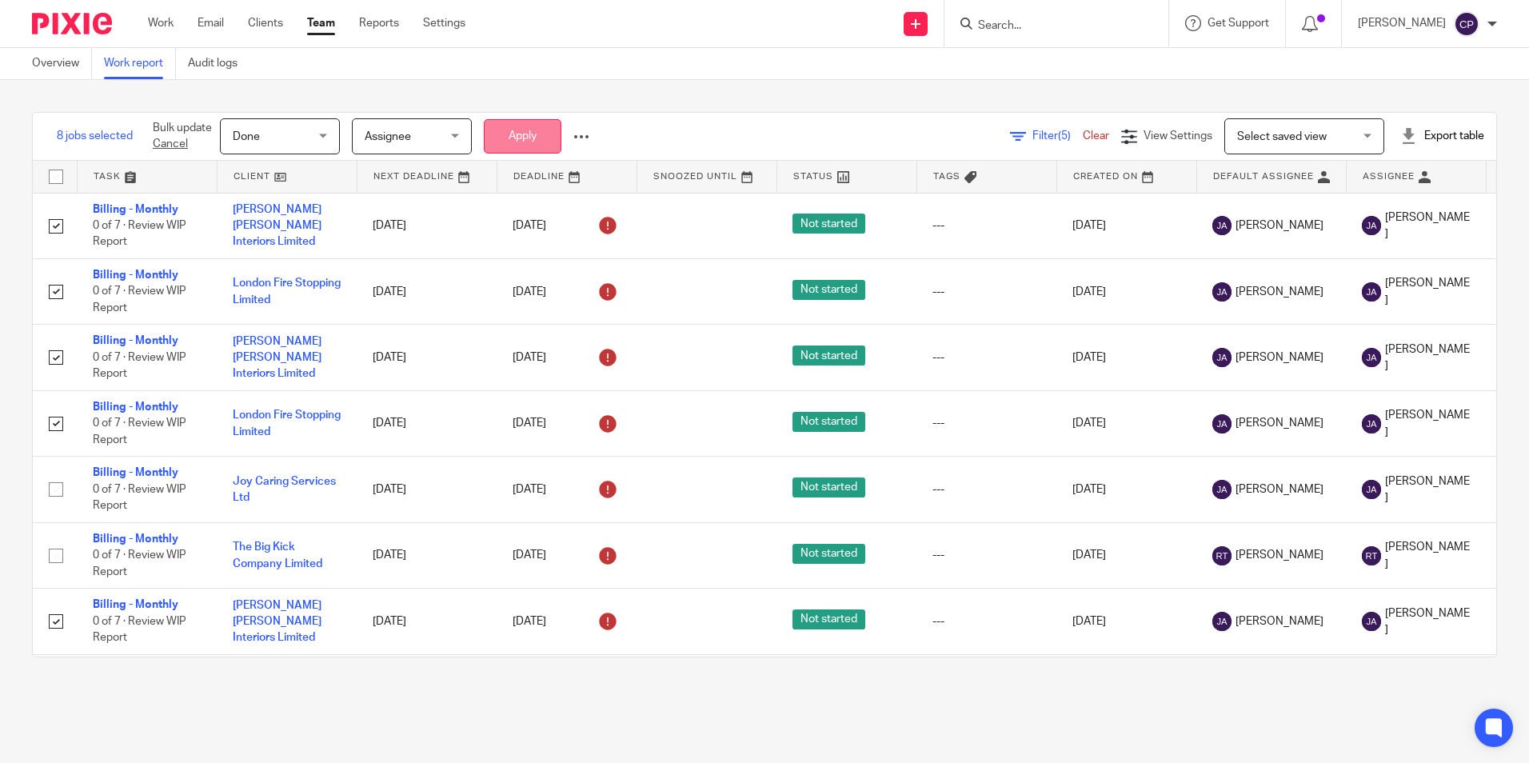
click at [522, 130] on button "Apply" at bounding box center [523, 136] width 78 height 34
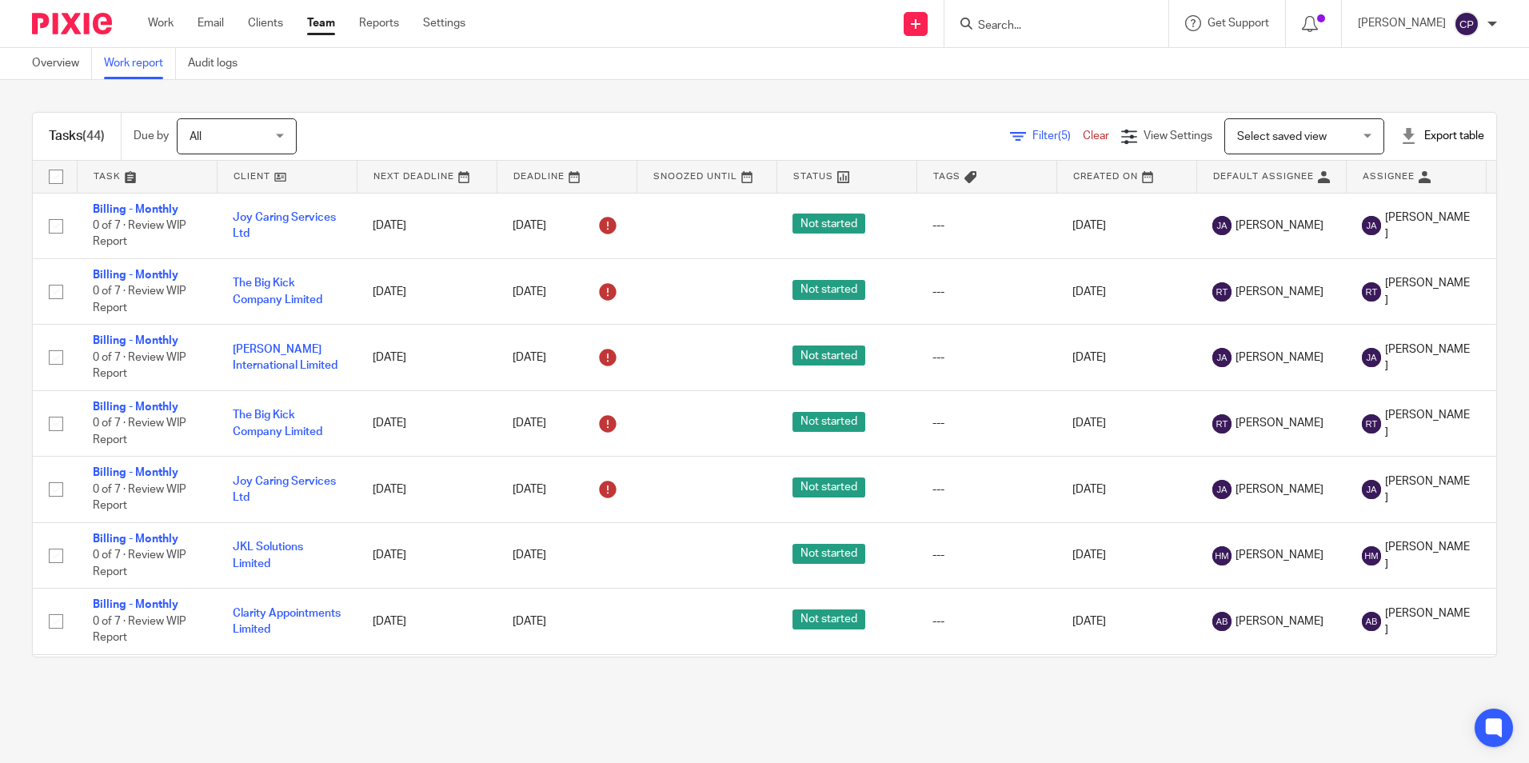
click at [1492, 33] on div "[PERSON_NAME]" at bounding box center [1427, 24] width 139 height 26
click at [1405, 112] on li "Logout" at bounding box center [1436, 111] width 106 height 23
